Goal: Transaction & Acquisition: Book appointment/travel/reservation

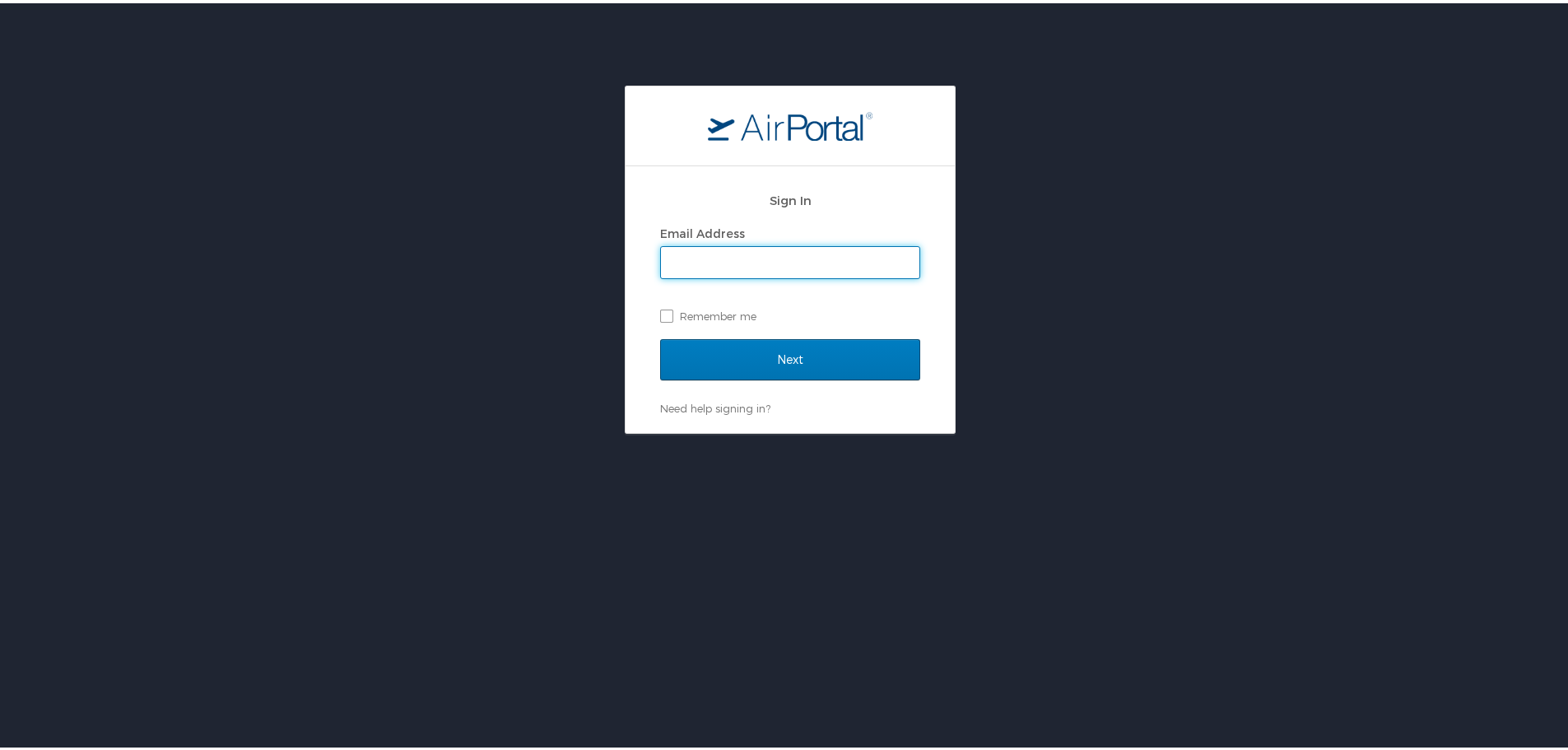
type input "d"
type input "[PERSON_NAME][EMAIL_ADDRESS][PERSON_NAME][DOMAIN_NAME]"
click at [660, 336] on input "Next" at bounding box center [790, 356] width 260 height 41
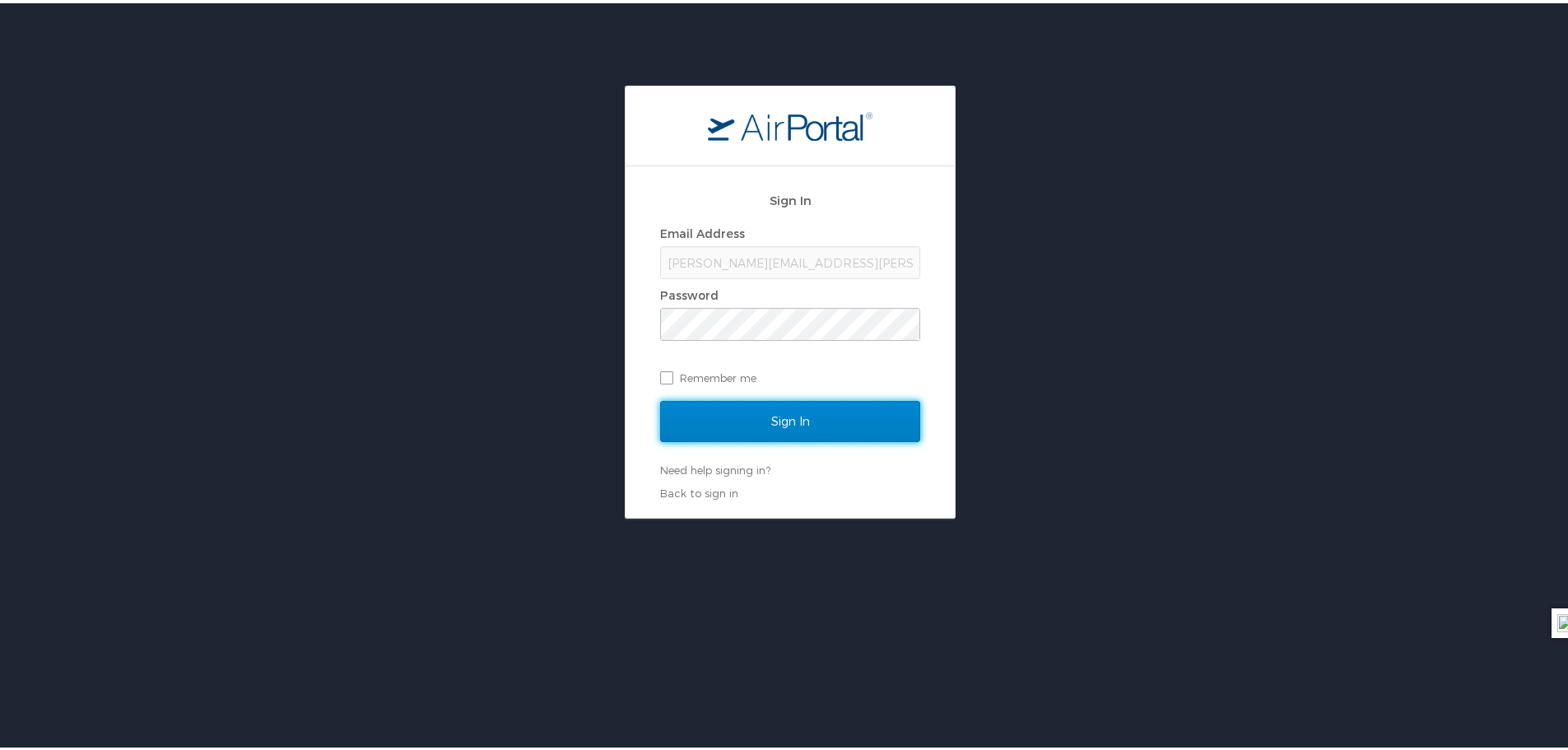
click at [759, 421] on input "Sign In" at bounding box center [790, 418] width 260 height 41
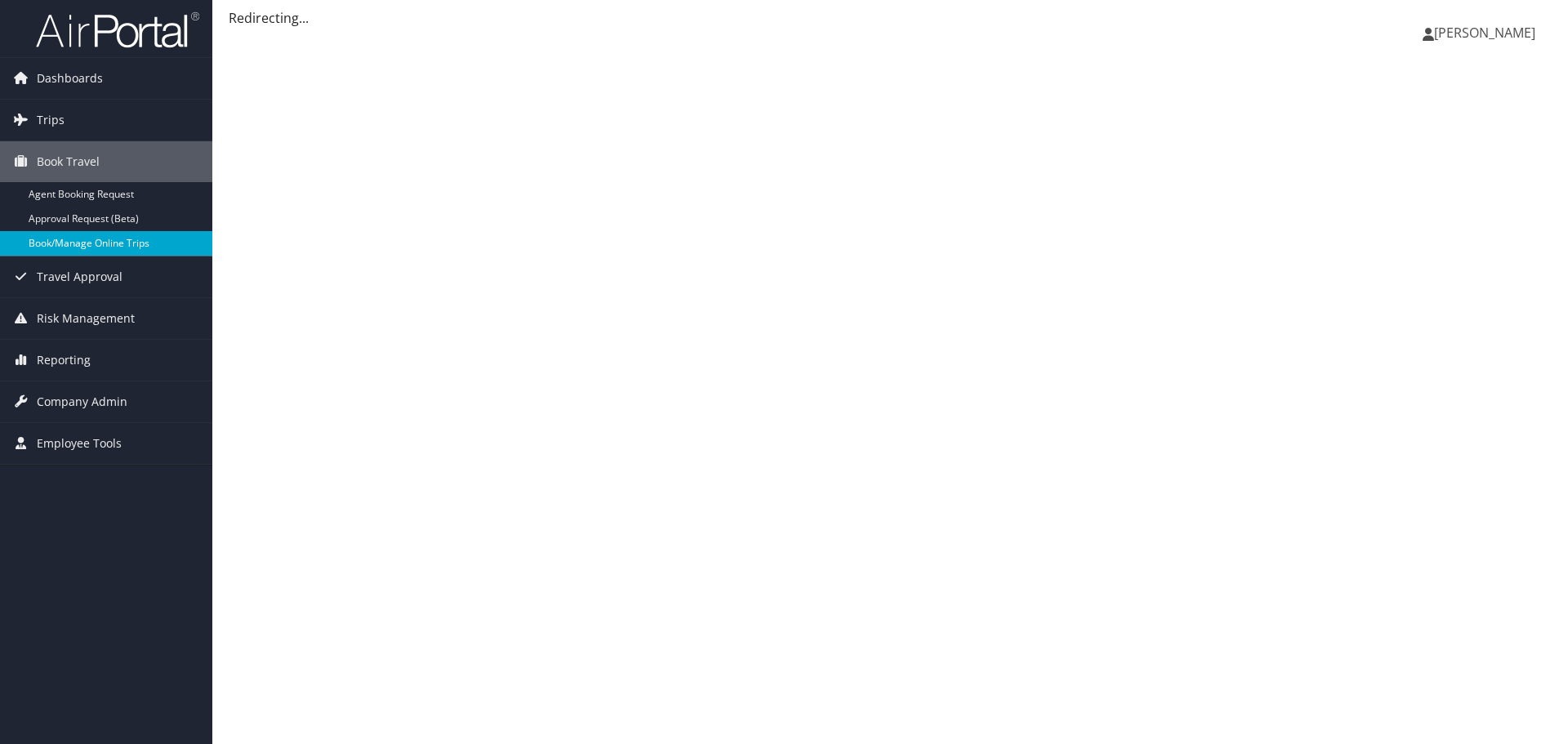
click at [92, 249] on link "Book/Manage Online Trips" at bounding box center [106, 243] width 212 height 25
drag, startPoint x: 0, startPoint y: 0, endPoint x: 90, endPoint y: 237, distance: 253.5
click at [90, 237] on link "Book/Manage Online Trips" at bounding box center [106, 243] width 212 height 25
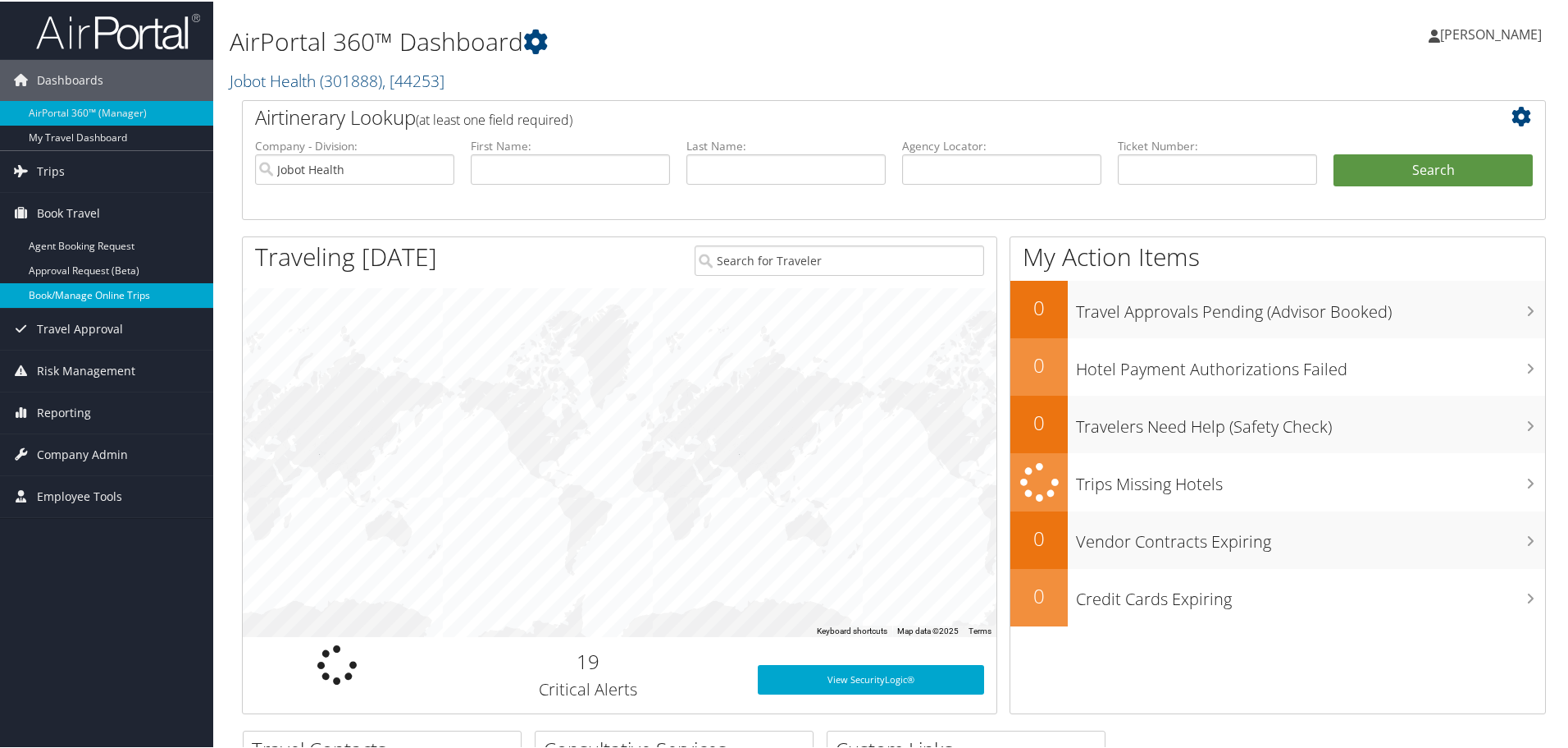
click at [96, 298] on link "Book/Manage Online Trips" at bounding box center [106, 294] width 213 height 25
click at [99, 292] on link "Book/Manage Online Trips" at bounding box center [106, 294] width 213 height 25
